Goal: Find specific page/section: Find specific page/section

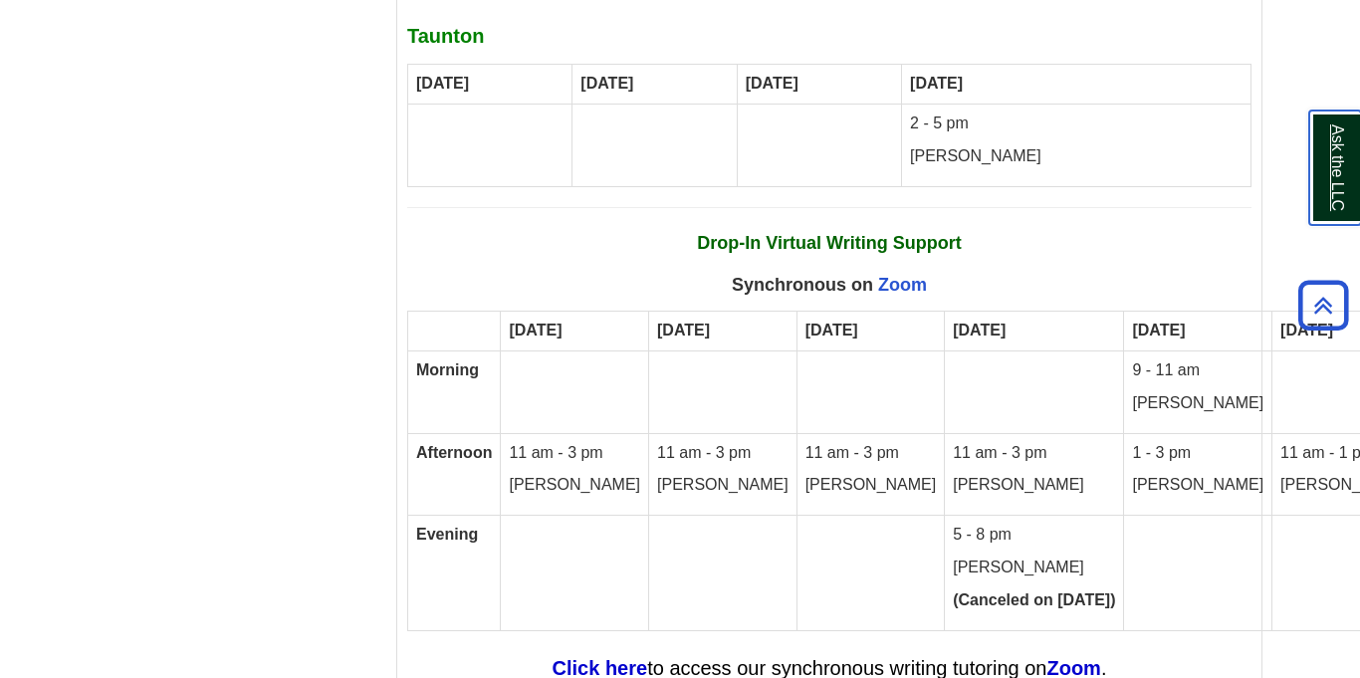
scroll to position [12018, 0]
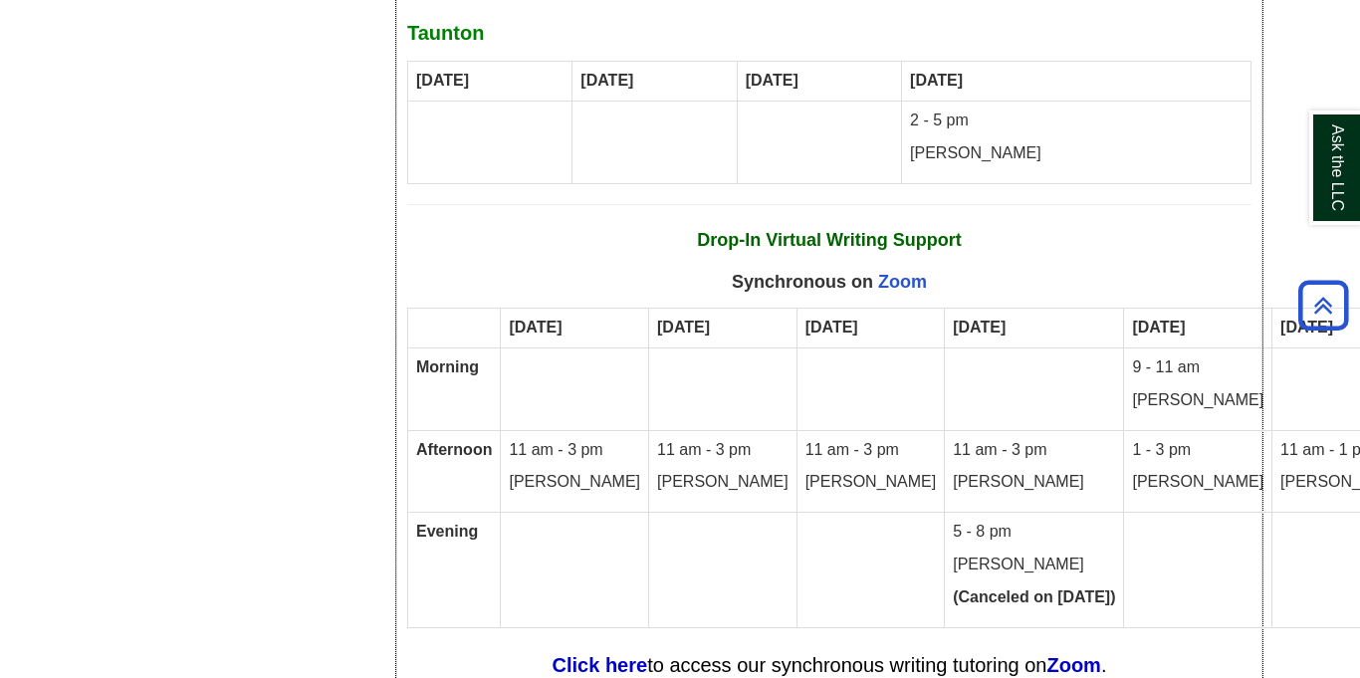
click at [724, 522] on td at bounding box center [723, 570] width 148 height 115
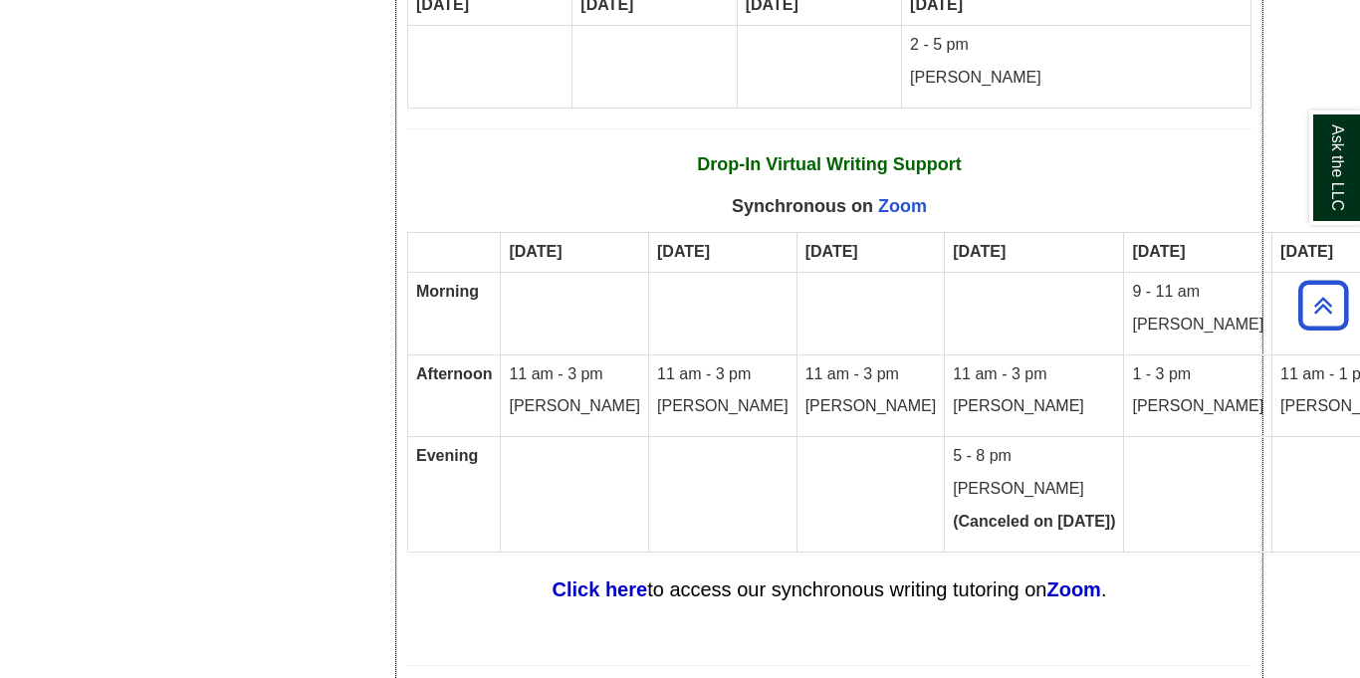
scroll to position [12093, 0]
click at [1080, 579] on strong "Zoom" at bounding box center [1073, 590] width 54 height 22
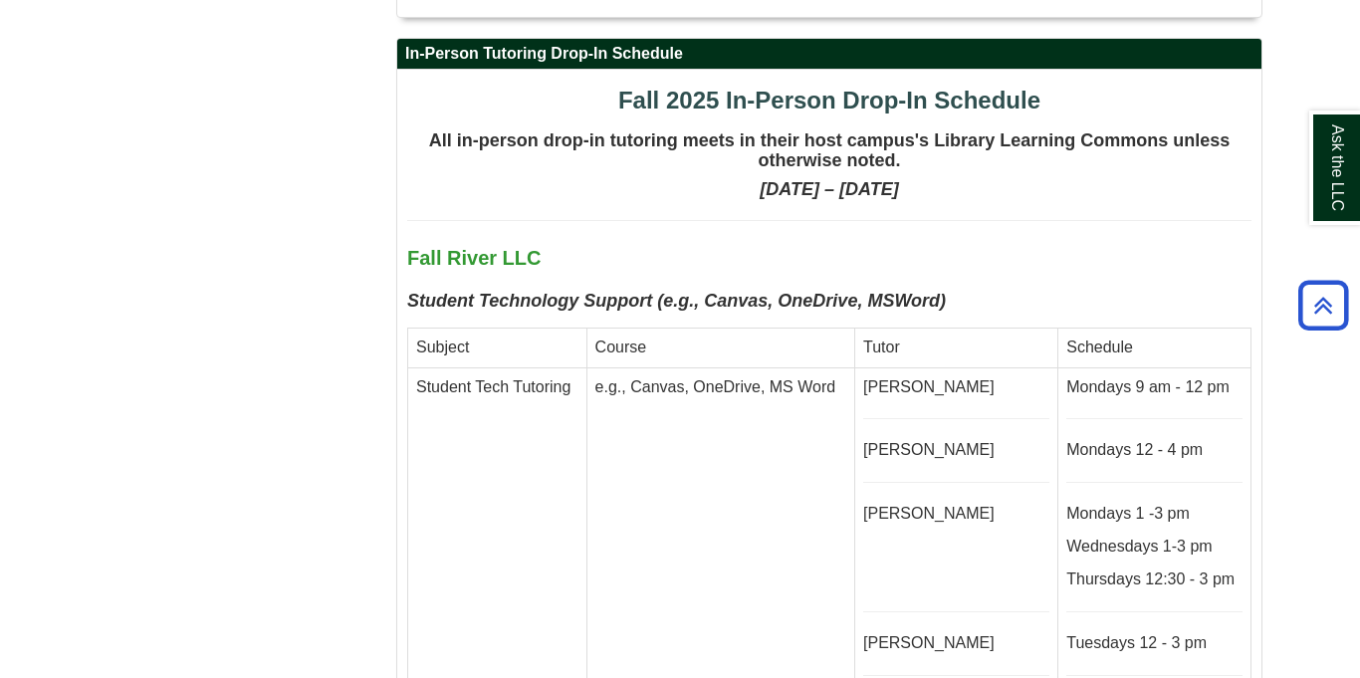
scroll to position [0, 0]
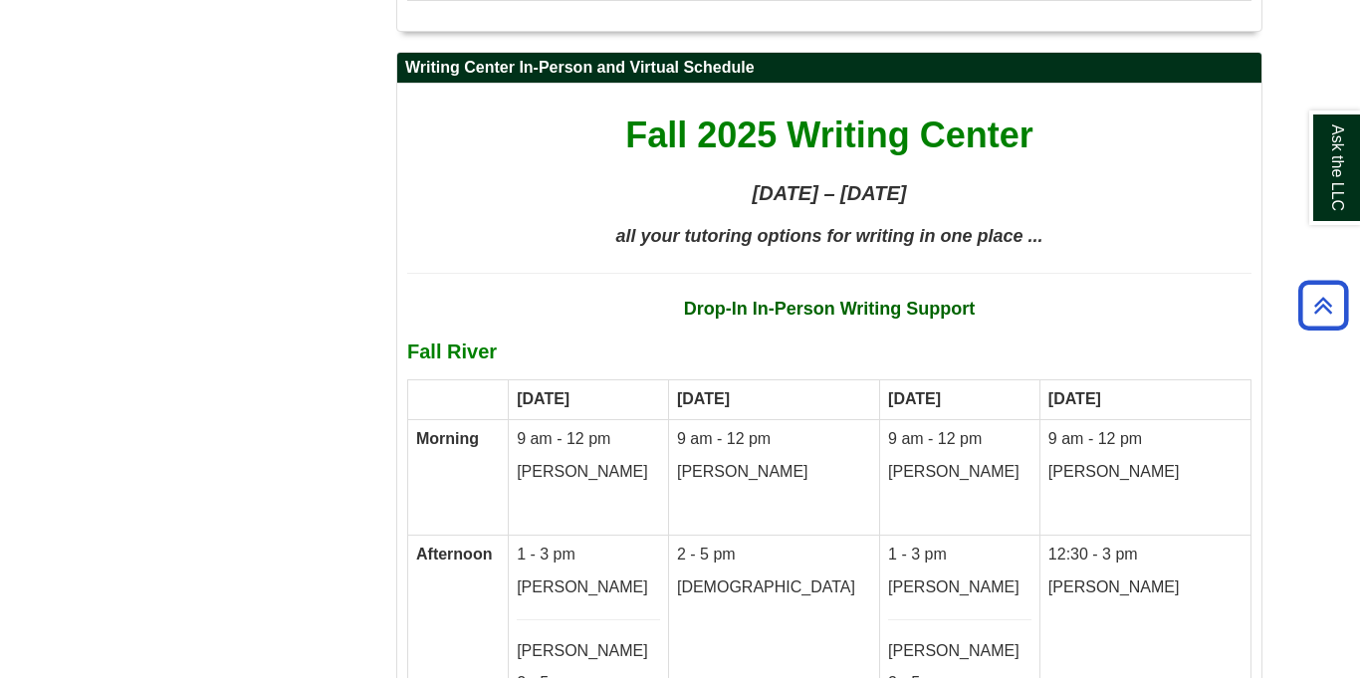
scroll to position [10661, 0]
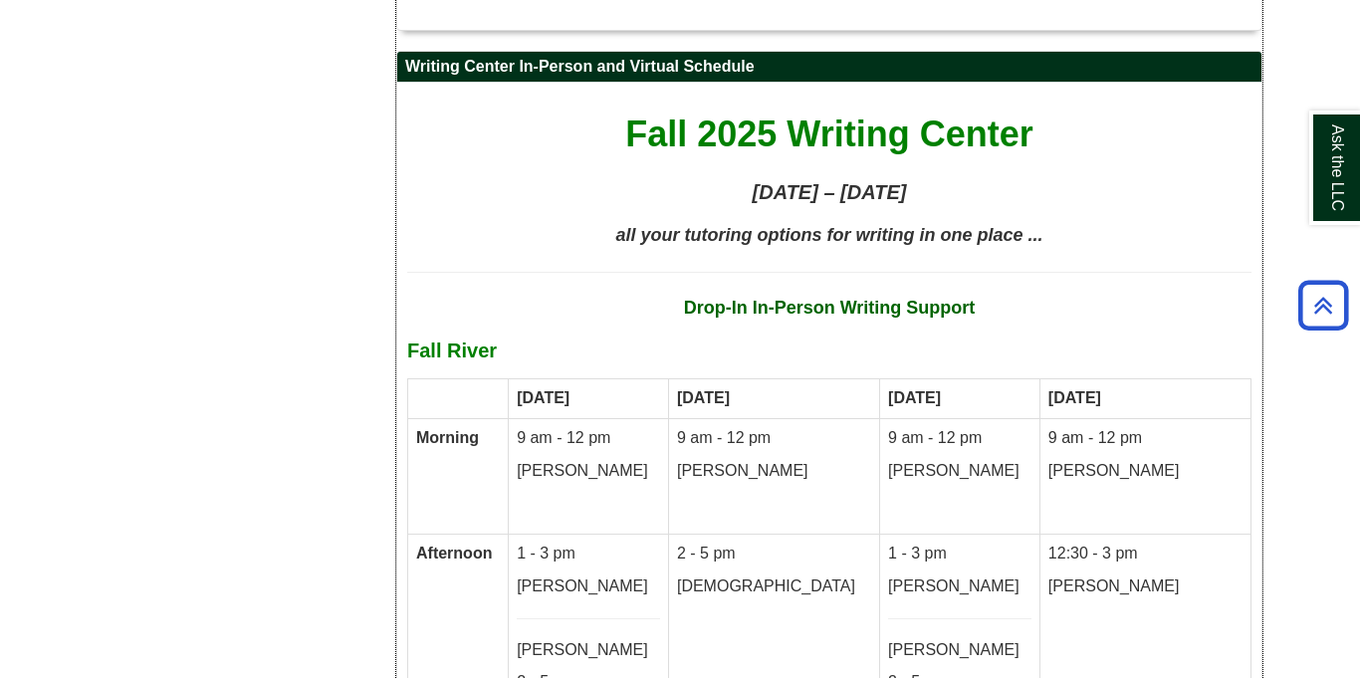
click at [771, 298] on strong "Drop-In In-Person Writing Support" at bounding box center [830, 308] width 292 height 20
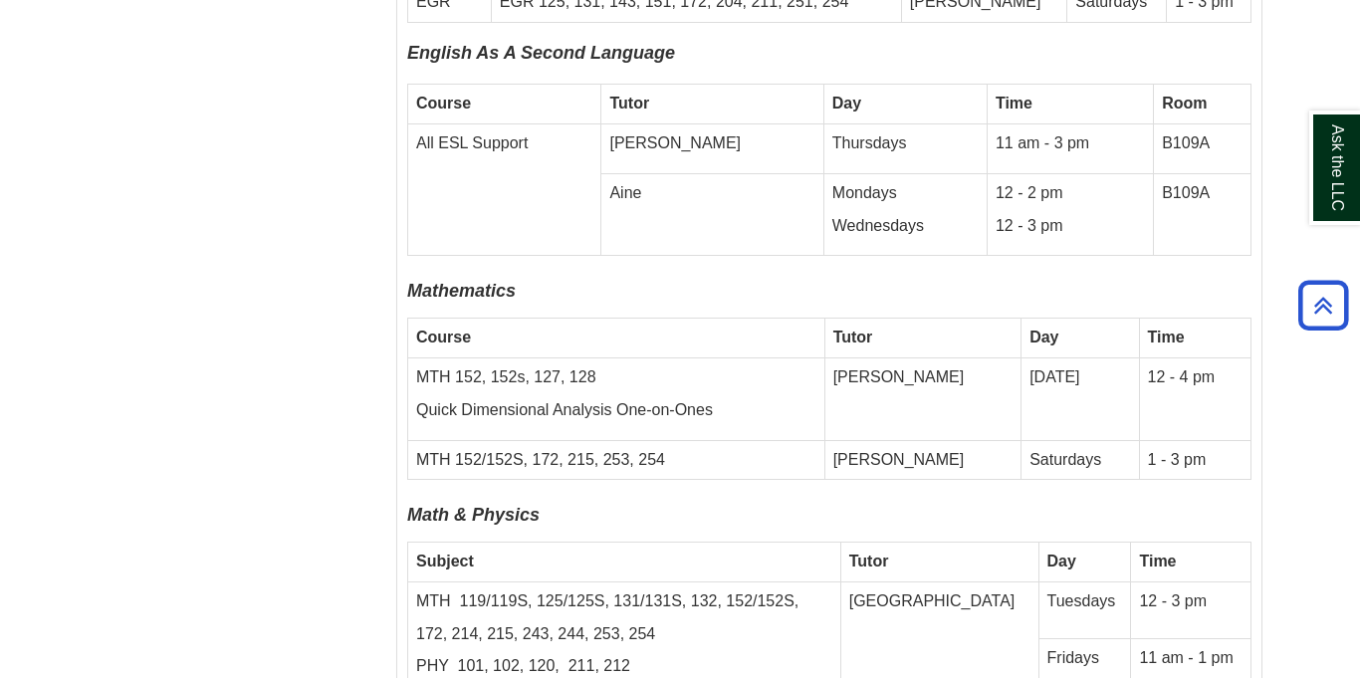
scroll to position [6332, 0]
